Goal: Find specific page/section: Find specific page/section

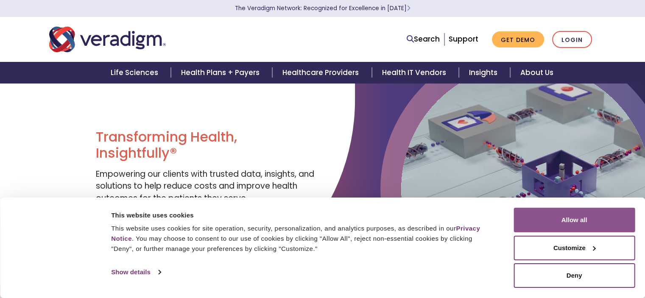
click at [594, 214] on button "Allow all" at bounding box center [573, 220] width 121 height 25
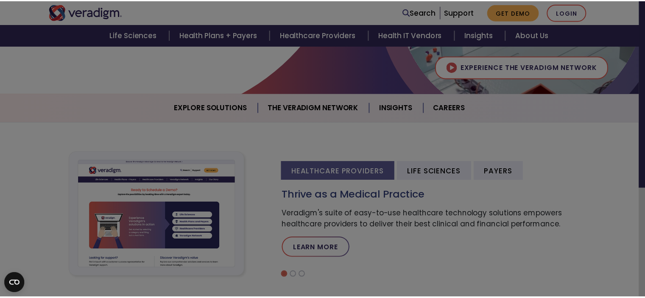
scroll to position [195, 0]
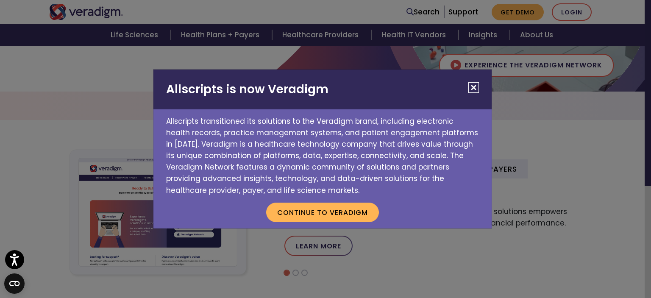
click at [471, 89] on button "Close" at bounding box center [473, 87] width 11 height 11
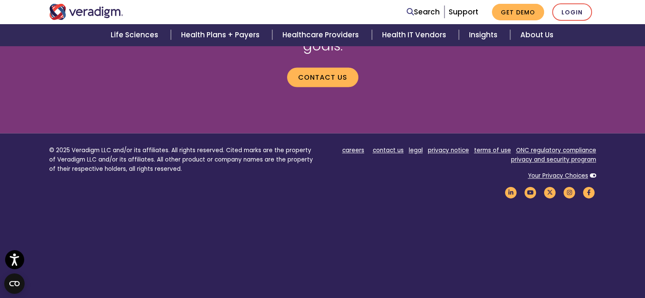
scroll to position [1216, 0]
click at [353, 146] on link "careers" at bounding box center [353, 150] width 22 height 8
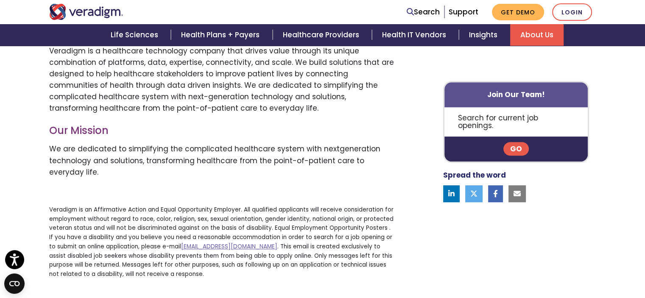
scroll to position [495, 0]
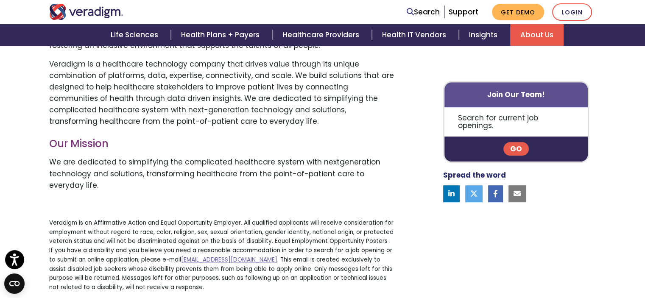
click at [517, 142] on link "Go" at bounding box center [515, 149] width 25 height 14
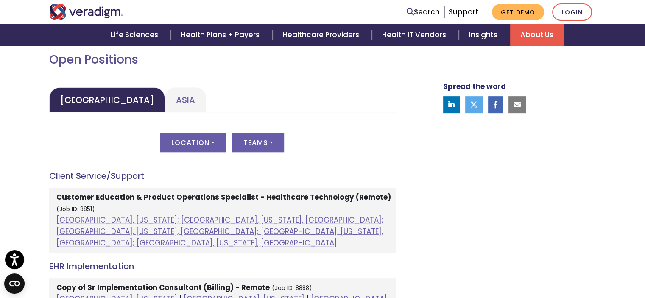
scroll to position [373, 0]
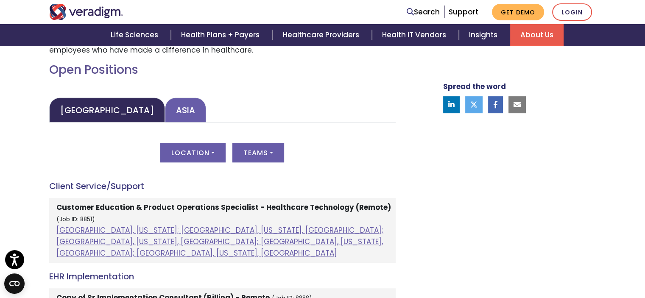
click at [165, 113] on link "Asia" at bounding box center [185, 110] width 41 height 25
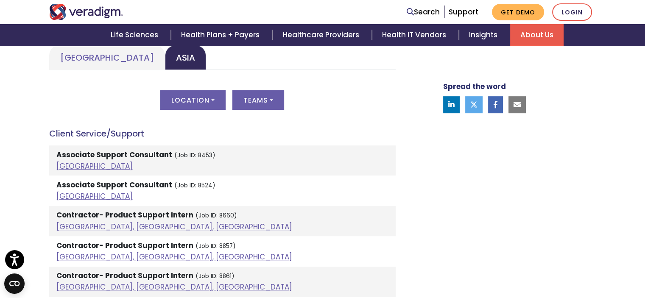
scroll to position [421, 0]
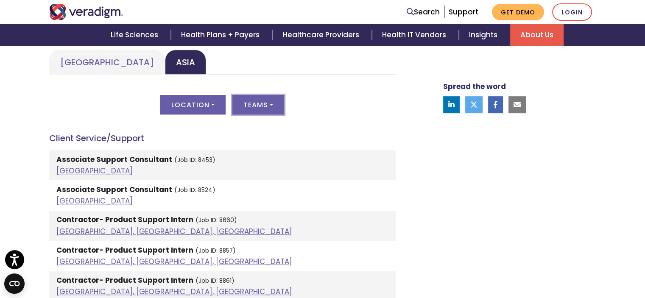
click at [257, 105] on button "Teams" at bounding box center [258, 105] width 52 height 20
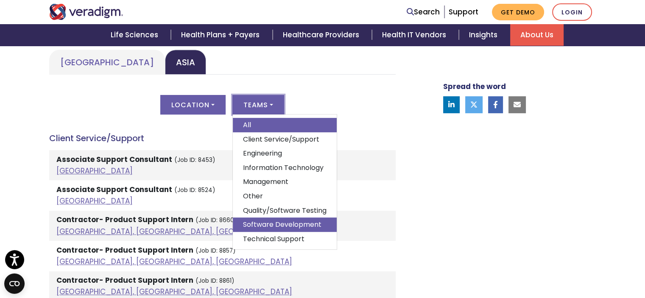
click at [286, 224] on link "Software Development" at bounding box center [285, 224] width 104 height 14
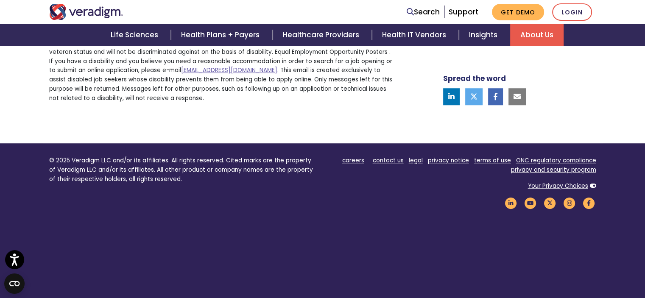
scroll to position [770, 0]
